Goal: Task Accomplishment & Management: Use online tool/utility

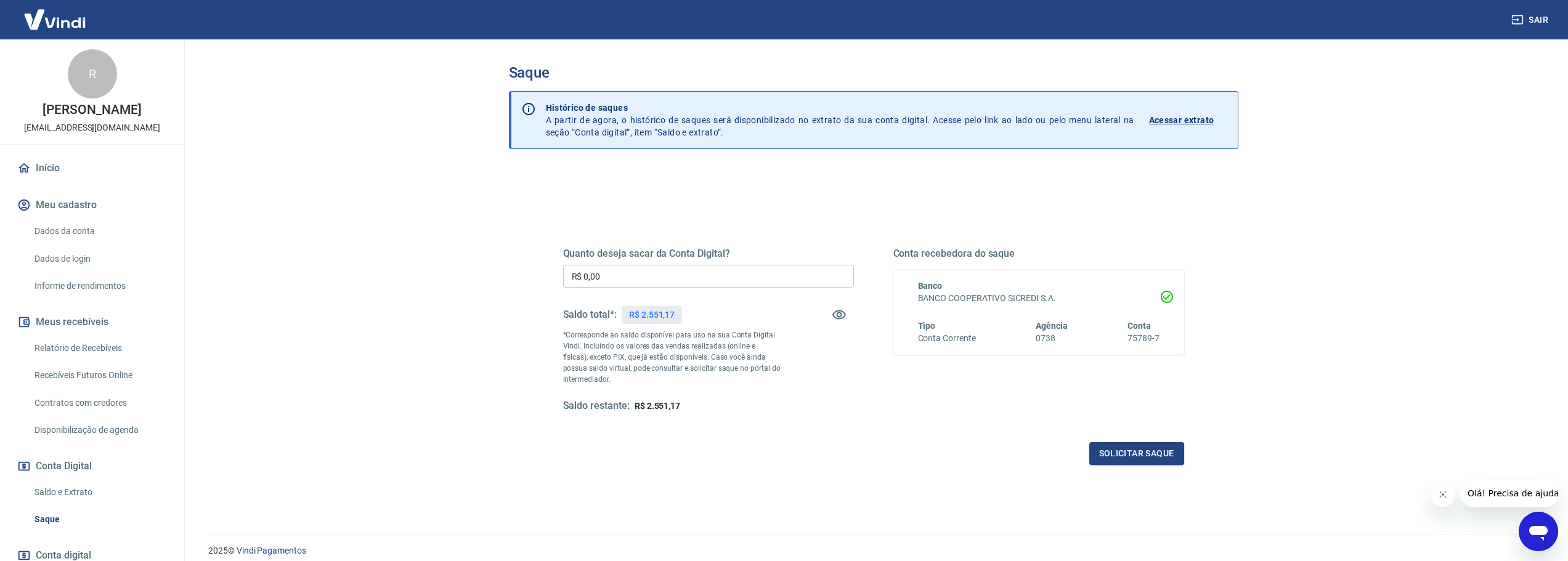
click at [608, 273] on input "R$ 0,00" at bounding box center [708, 276] width 290 height 23
type input "R$ 2.551,17"
click at [1137, 460] on button "Solicitar saque" at bounding box center [1136, 453] width 95 height 23
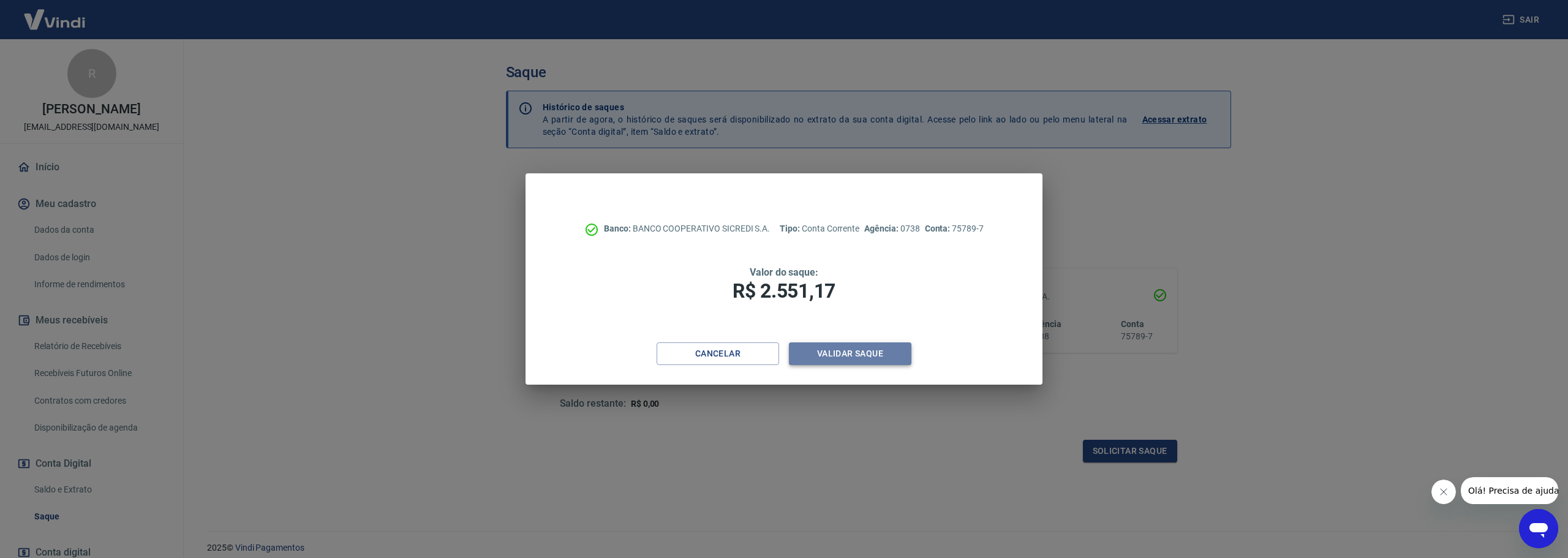
click at [888, 349] on button "Validar saque" at bounding box center [850, 354] width 122 height 23
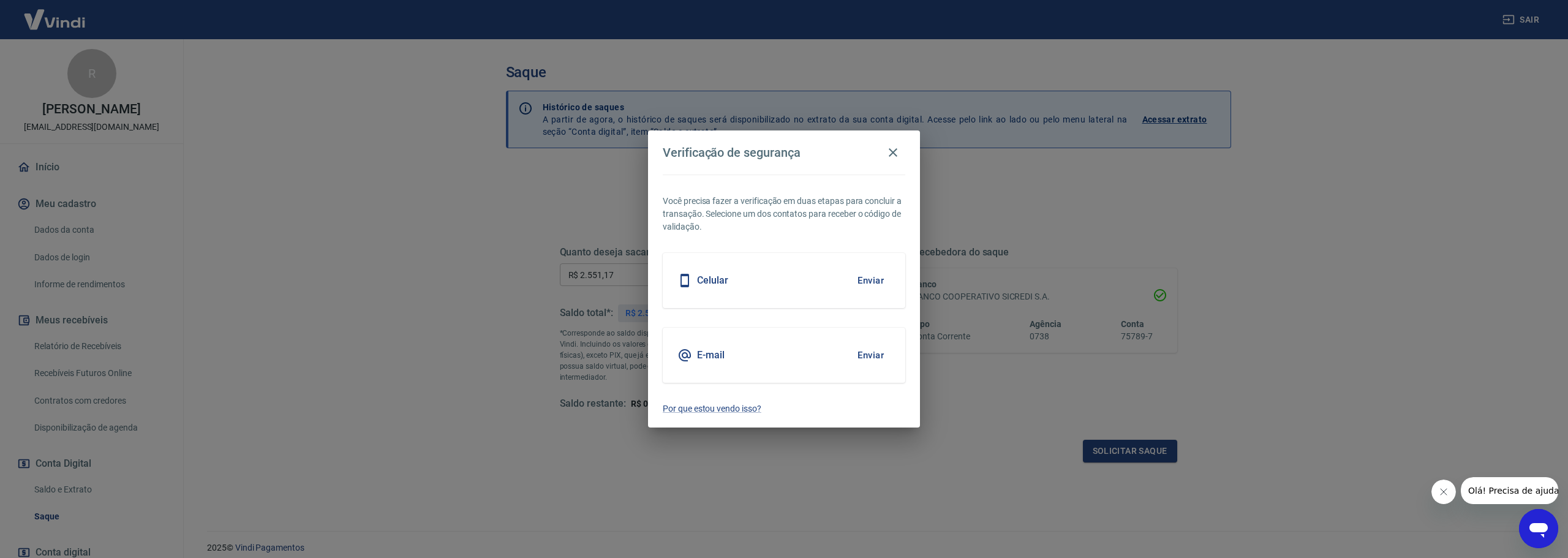
click at [879, 359] on button "Enviar" at bounding box center [871, 356] width 40 height 26
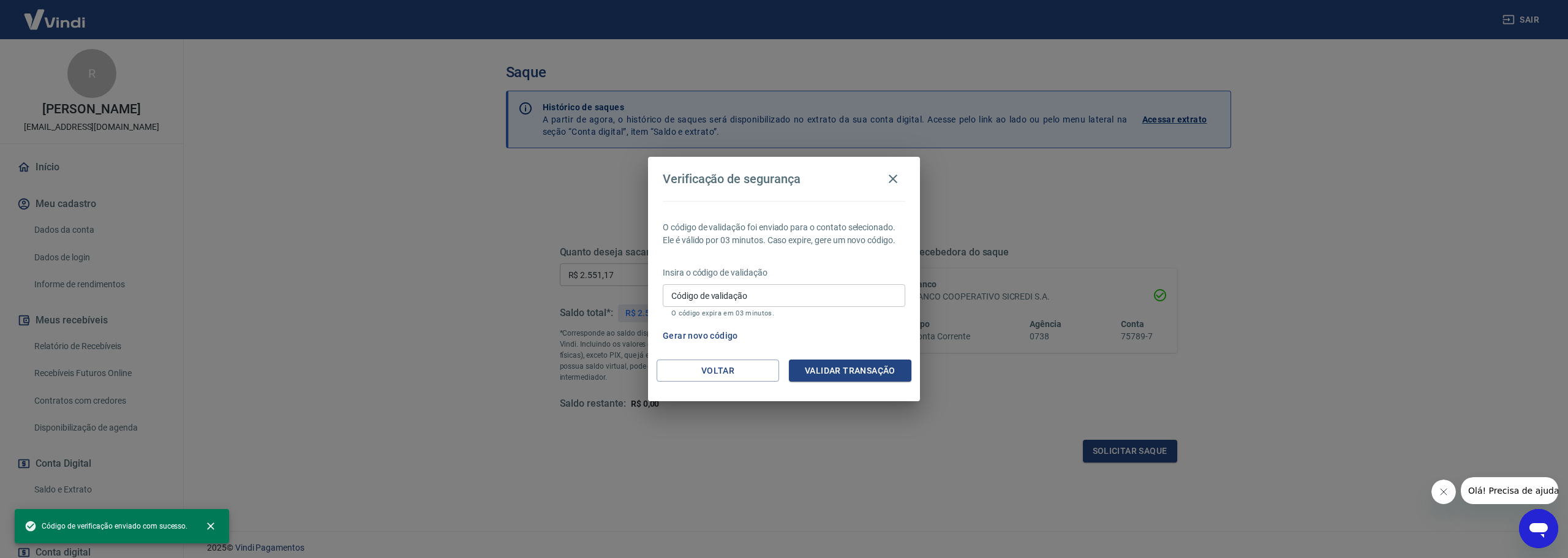
click at [757, 309] on div "Código de validação Código de validação O código expira em 03 minutos." at bounding box center [784, 301] width 242 height 33
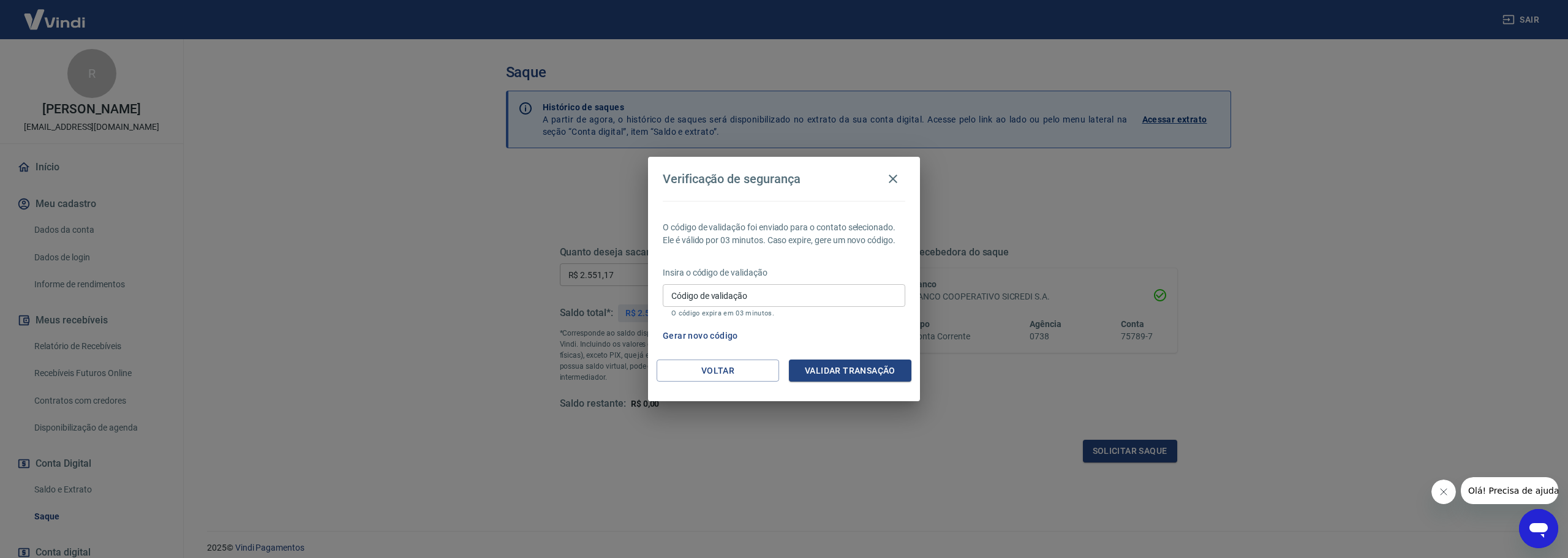
drag, startPoint x: 797, startPoint y: 294, endPoint x: 801, endPoint y: 303, distance: 9.8
click at [797, 294] on input "Código de validação" at bounding box center [784, 296] width 242 height 23
paste input "686903"
type input "686903"
click at [829, 362] on button "Validar transação" at bounding box center [850, 371] width 122 height 23
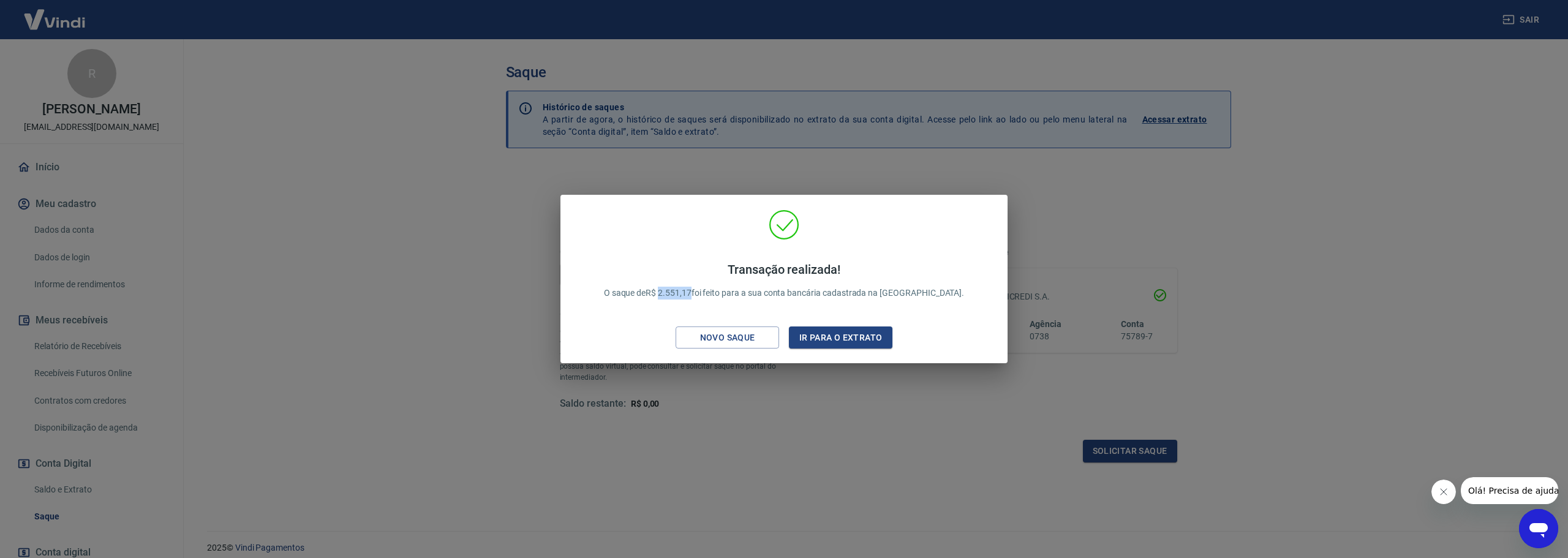
drag, startPoint x: 691, startPoint y: 293, endPoint x: 722, endPoint y: 297, distance: 31.3
click at [722, 297] on p "Transação realizada! O saque de R$ 2.551,17 foi feito para a sua conta bancária…" at bounding box center [784, 281] width 360 height 37
copy p "2.551,17"
